Goal: Complete application form

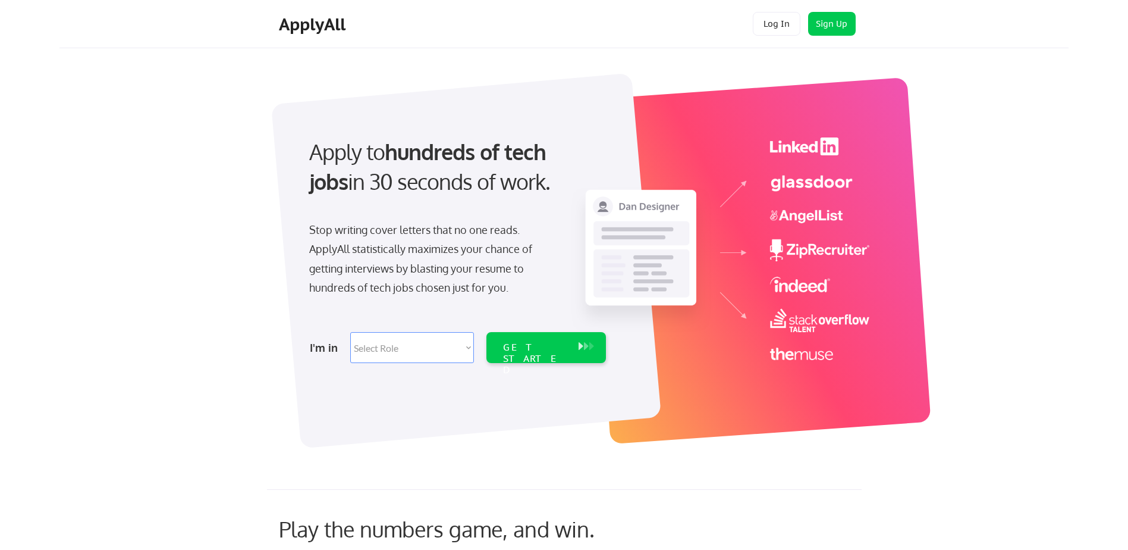
click at [468, 347] on select "Select Role Software Engineering Product Management Customer Success Sales UI/U…" at bounding box center [412, 347] width 124 height 31
click at [384, 350] on select "Select Role Software Engineering Product Management Customer Success Sales UI/U…" at bounding box center [412, 347] width 124 height 31
select select ""marketing___comms""
click at [837, 23] on button "Sign Up" at bounding box center [832, 24] width 48 height 24
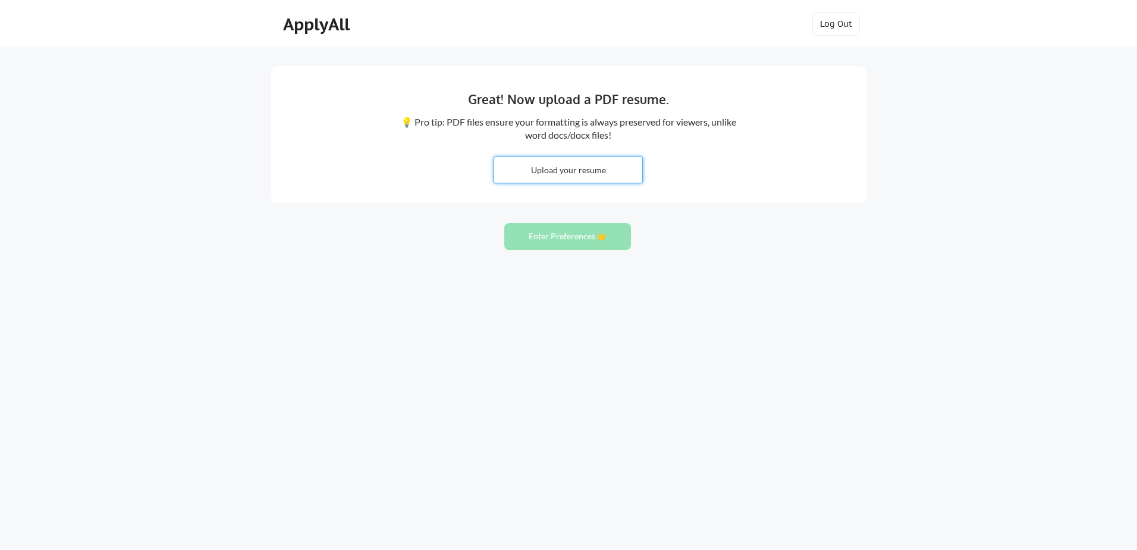
click at [577, 171] on input "file" at bounding box center [568, 170] width 148 height 26
type input "C:\fakepath\[PERSON_NAME] Resume.docx"
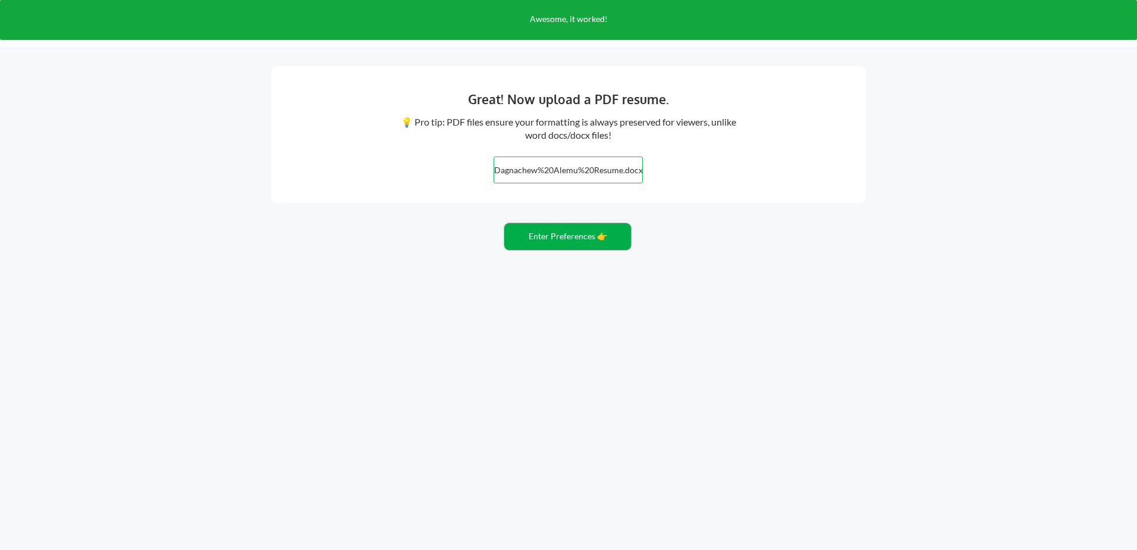
click at [556, 238] on button "Enter Preferences 👉" at bounding box center [567, 236] width 127 height 27
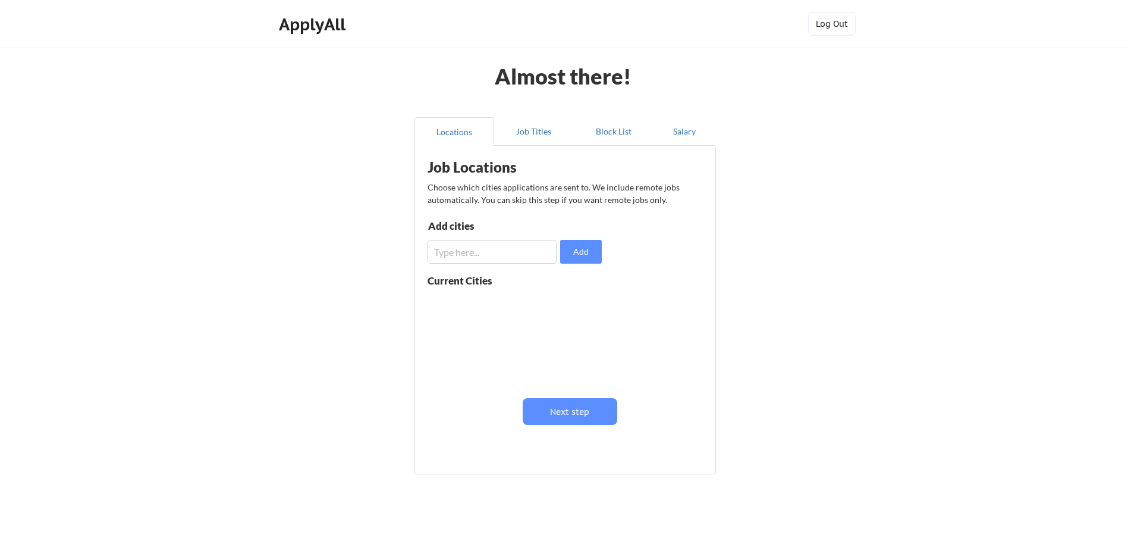
click at [497, 259] on input "input" at bounding box center [492, 252] width 129 height 24
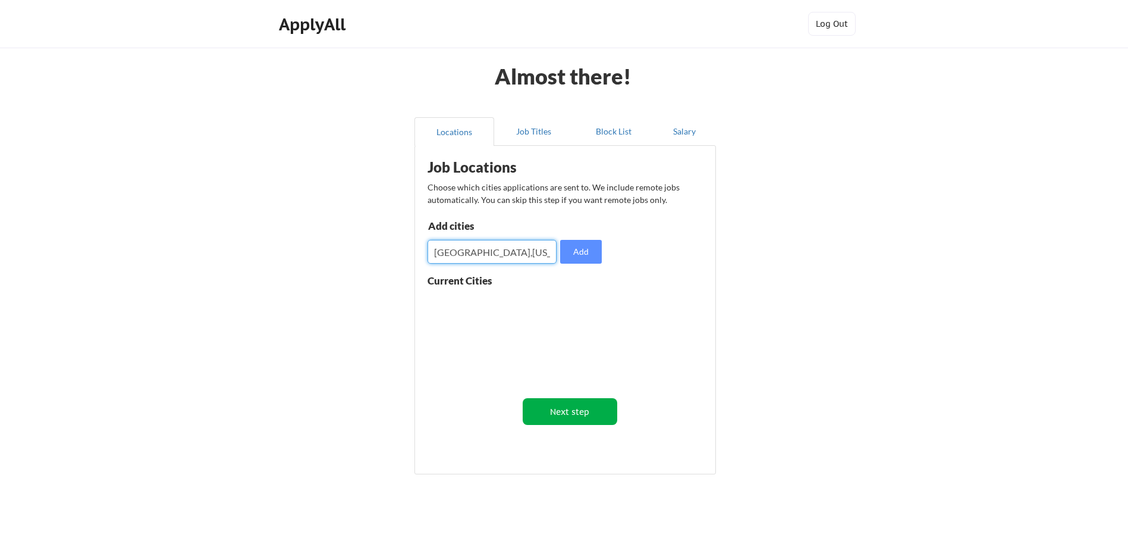
type input "Hillsboro,Oregon"
click at [564, 414] on button "Next step" at bounding box center [570, 411] width 95 height 27
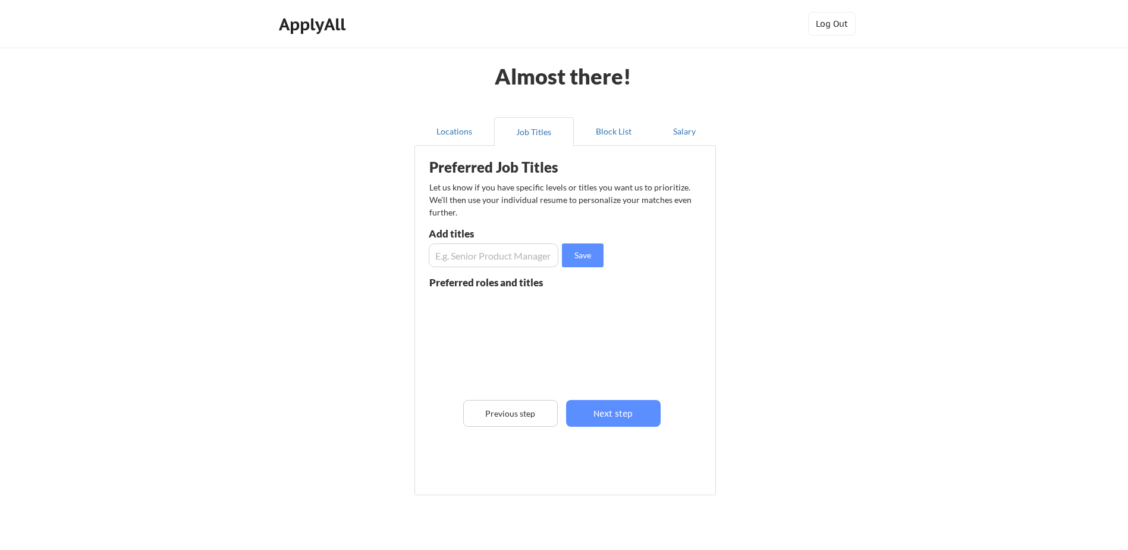
click at [484, 256] on input "input" at bounding box center [494, 255] width 130 height 24
type input "Mechanical engineering"
click at [652, 311] on div "Preferred Job Titles Let us know if you have specific levels or titles you want…" at bounding box center [567, 317] width 293 height 331
click at [616, 412] on button "Next step" at bounding box center [613, 413] width 95 height 27
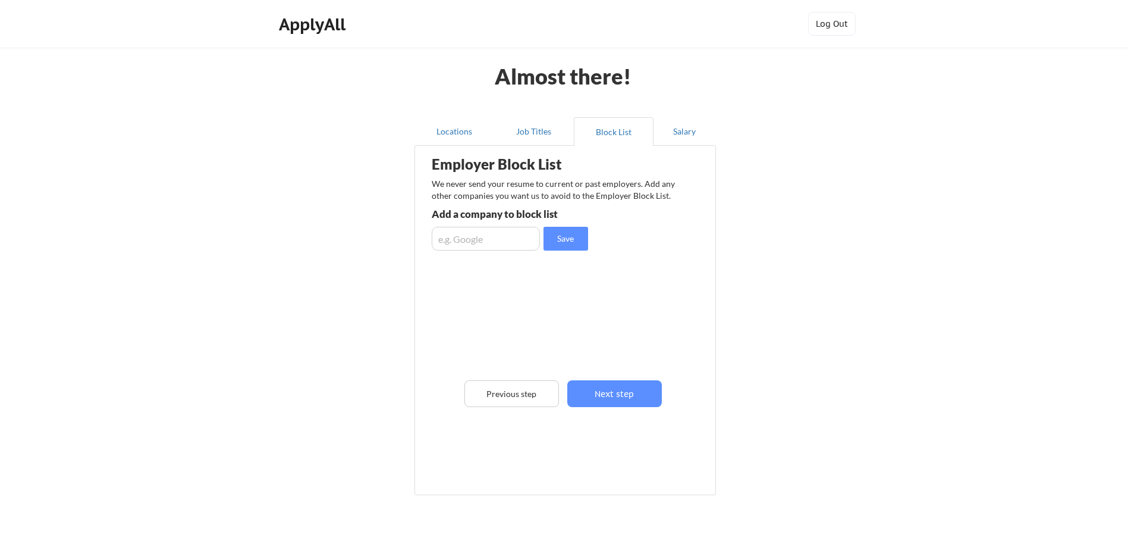
click at [494, 241] on input "input" at bounding box center [486, 239] width 108 height 24
type input "Intel,AWS"
click at [622, 392] on button "Next step" at bounding box center [614, 393] width 95 height 27
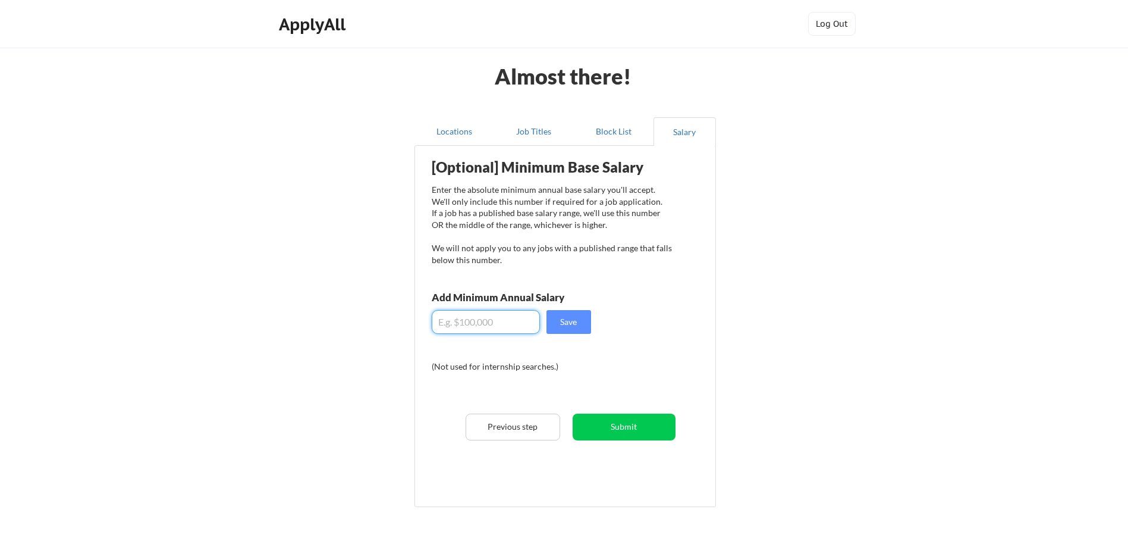
click at [479, 322] on input "input" at bounding box center [486, 322] width 108 height 24
type input "$97,000"
click at [569, 321] on button "Save" at bounding box center [569, 322] width 45 height 24
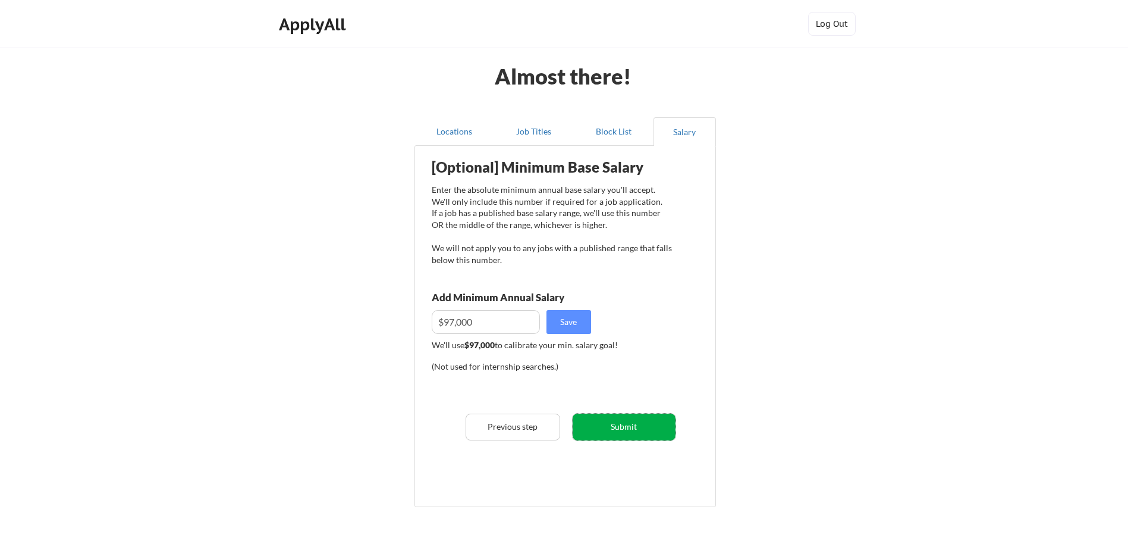
click at [629, 429] on button "Submit" at bounding box center [624, 426] width 103 height 27
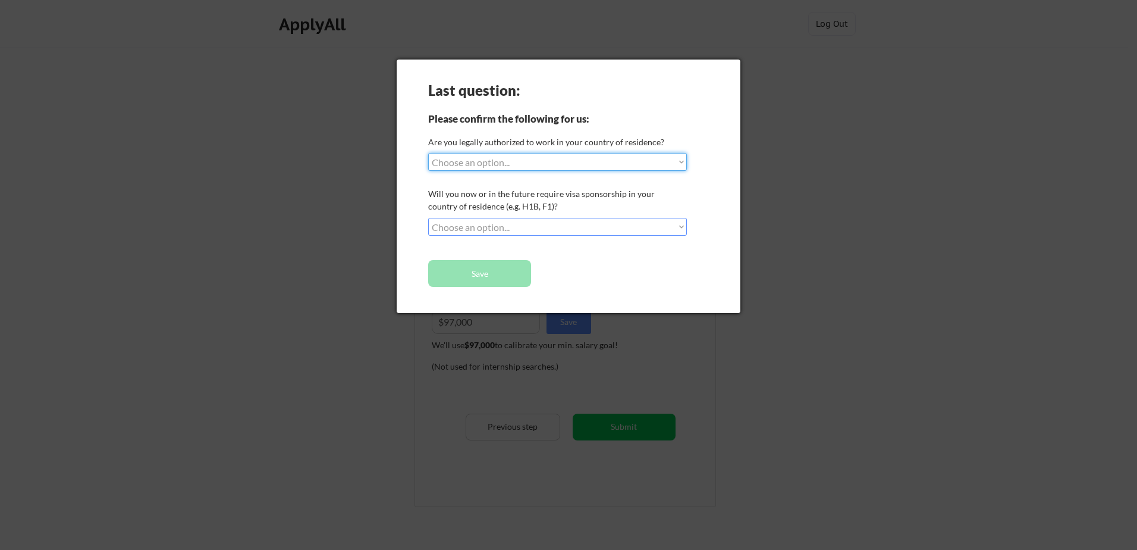
click at [679, 165] on select "Choose an option... Yes, I am a US Citizen Yes, I am a Canadian Citizen Yes, I …" at bounding box center [557, 162] width 259 height 18
select select ""yes__i_am_a_us_citizen""
click at [428, 153] on select "Choose an option... Yes, I am a US Citizen Yes, I am a Canadian Citizen Yes, I …" at bounding box center [557, 162] width 259 height 18
click at [676, 228] on select "Choose an option... No, I will not need sponsorship Yes, I will need sponsorship" at bounding box center [557, 227] width 259 height 18
select select ""no__i_will_not_need_sponsorship""
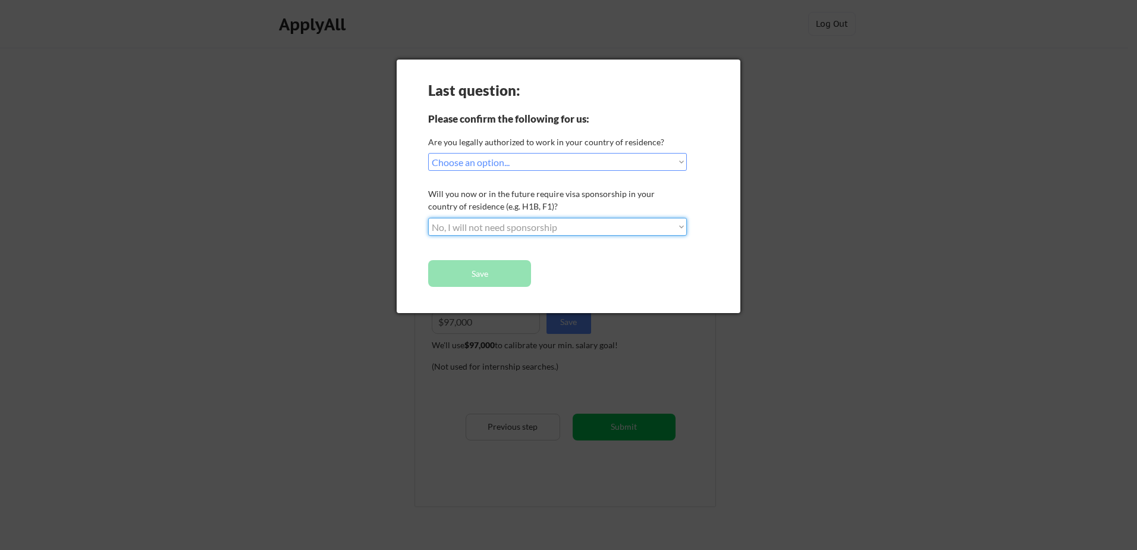
click at [428, 218] on select "Choose an option... No, I will not need sponsorship Yes, I will need sponsorship" at bounding box center [557, 227] width 259 height 18
click at [472, 274] on button "Save" at bounding box center [479, 273] width 103 height 27
